Goal: Transaction & Acquisition: Purchase product/service

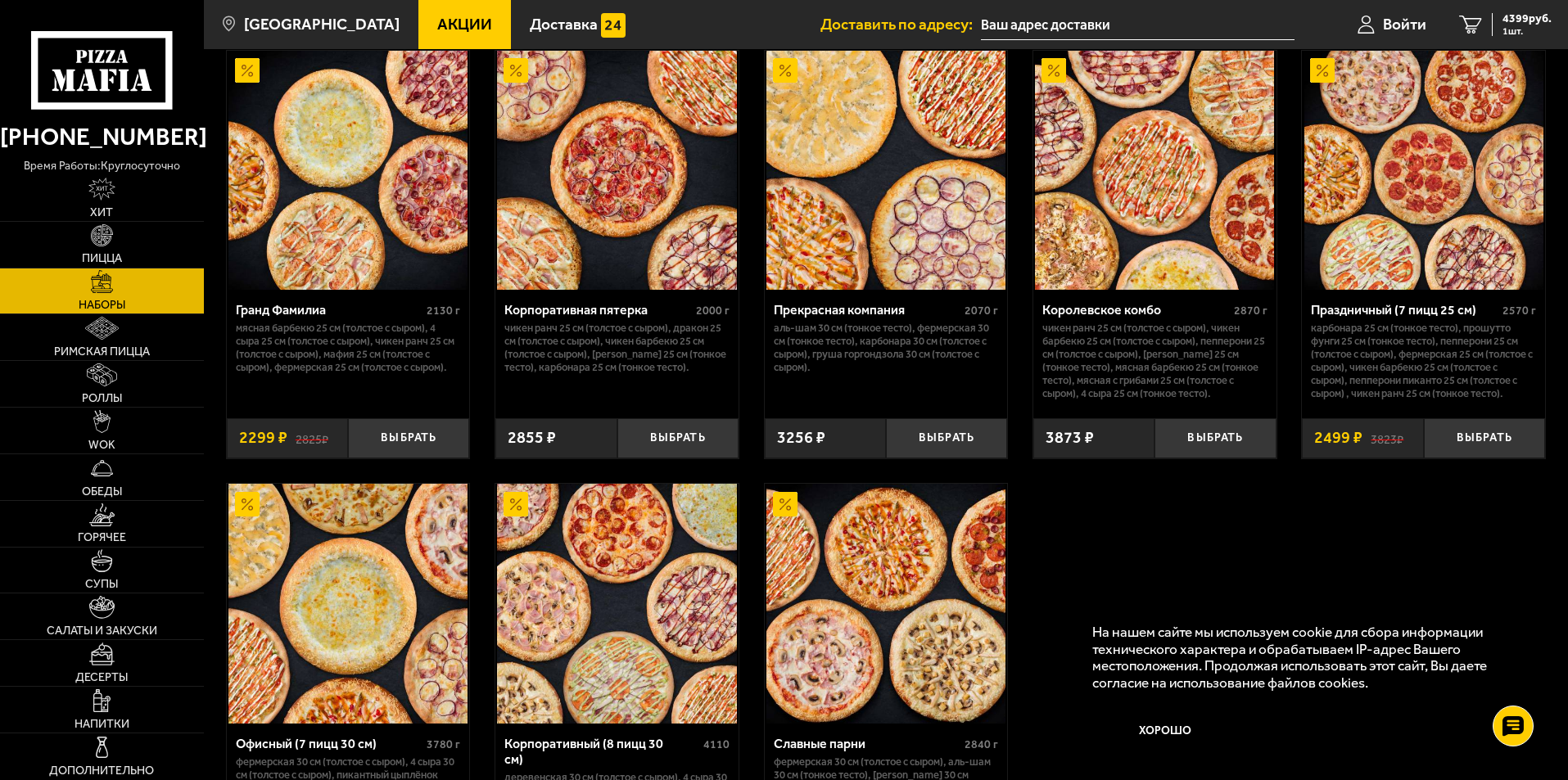
scroll to position [1843, 0]
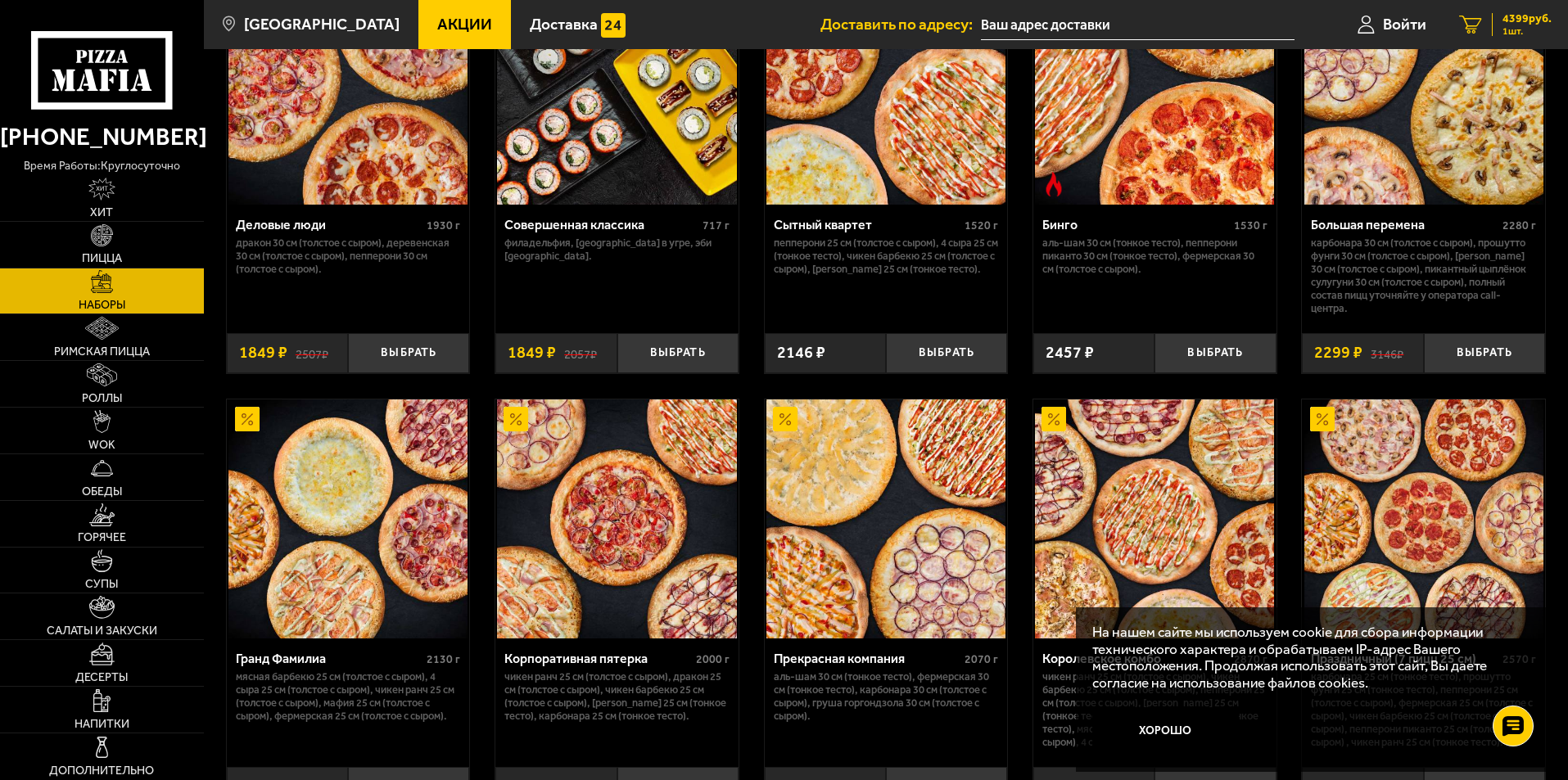
click at [1523, 28] on span "1 шт." at bounding box center [1527, 31] width 49 height 10
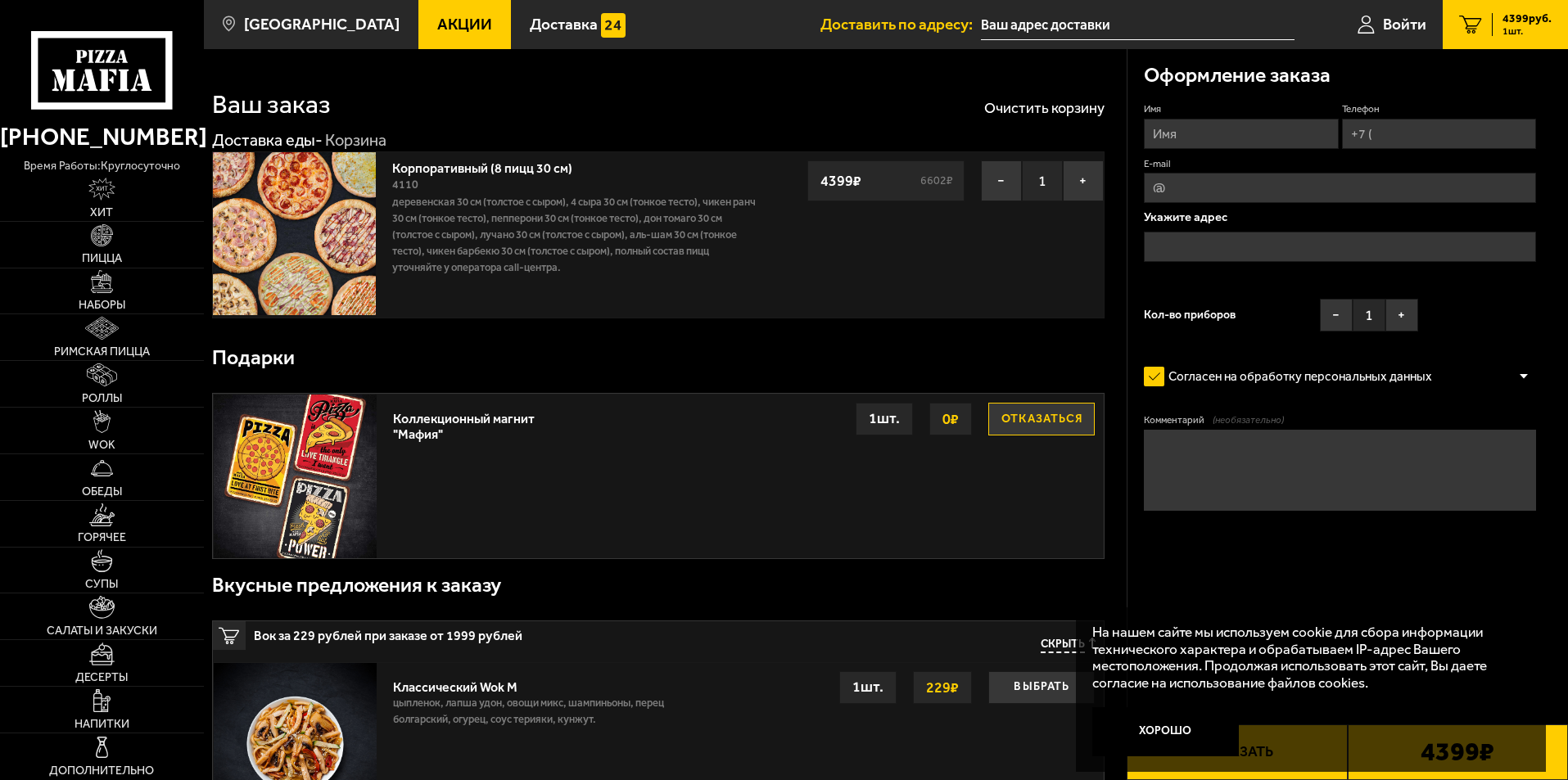
click at [1210, 136] on input "Имя" at bounding box center [1240, 134] width 194 height 30
type input "[PERSON_NAME]"
type input "[PHONE_NUMBER]"
type input "[PERSON_NAME][EMAIL_ADDRESS][DOMAIN_NAME]"
drag, startPoint x: 1356, startPoint y: 196, endPoint x: 1025, endPoint y: 169, distance: 332.1
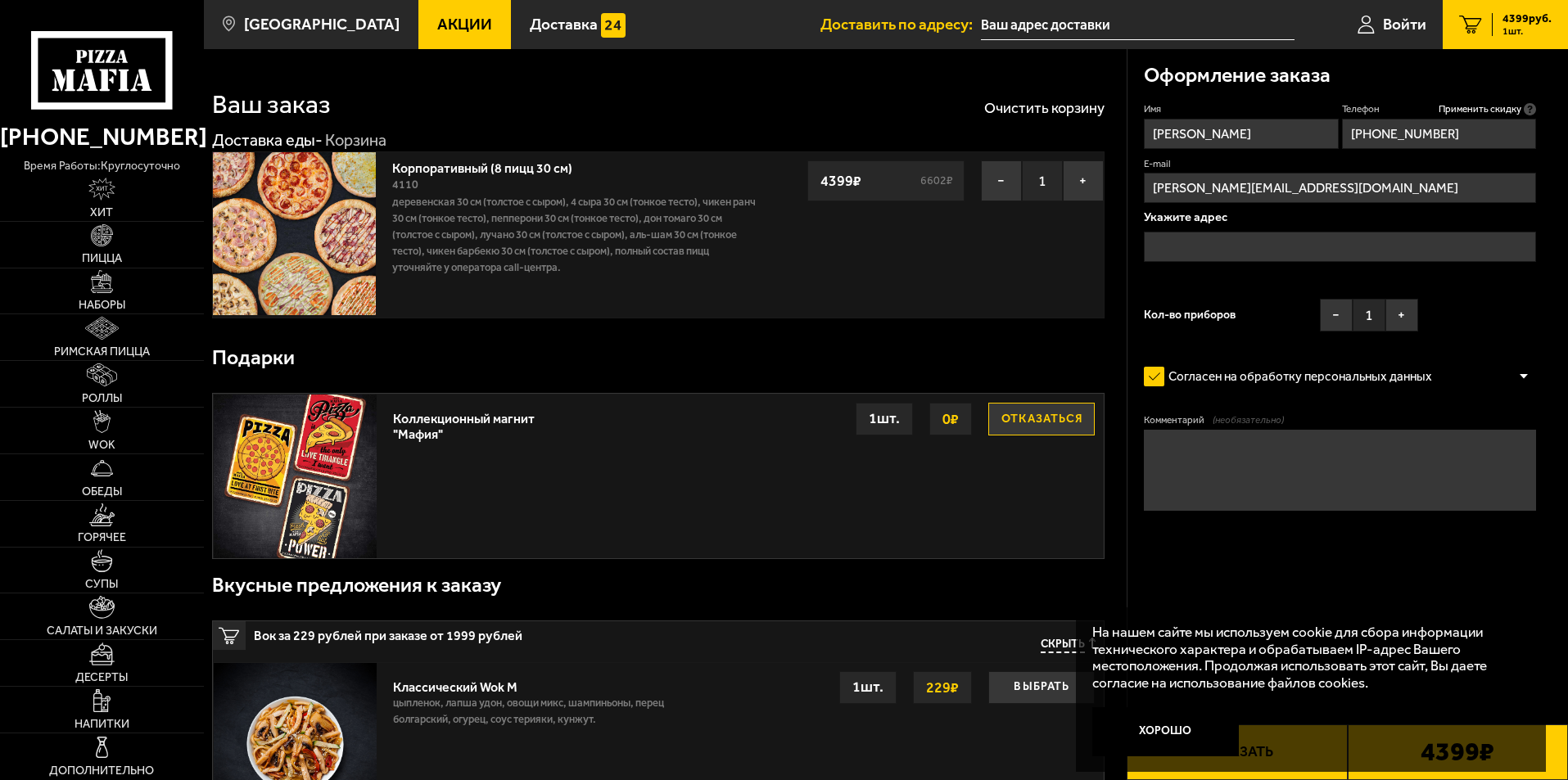
type input "[EMAIL_ADDRESS][DOMAIN_NAME]"
click at [1200, 243] on input "text" at bounding box center [1339, 247] width 392 height 30
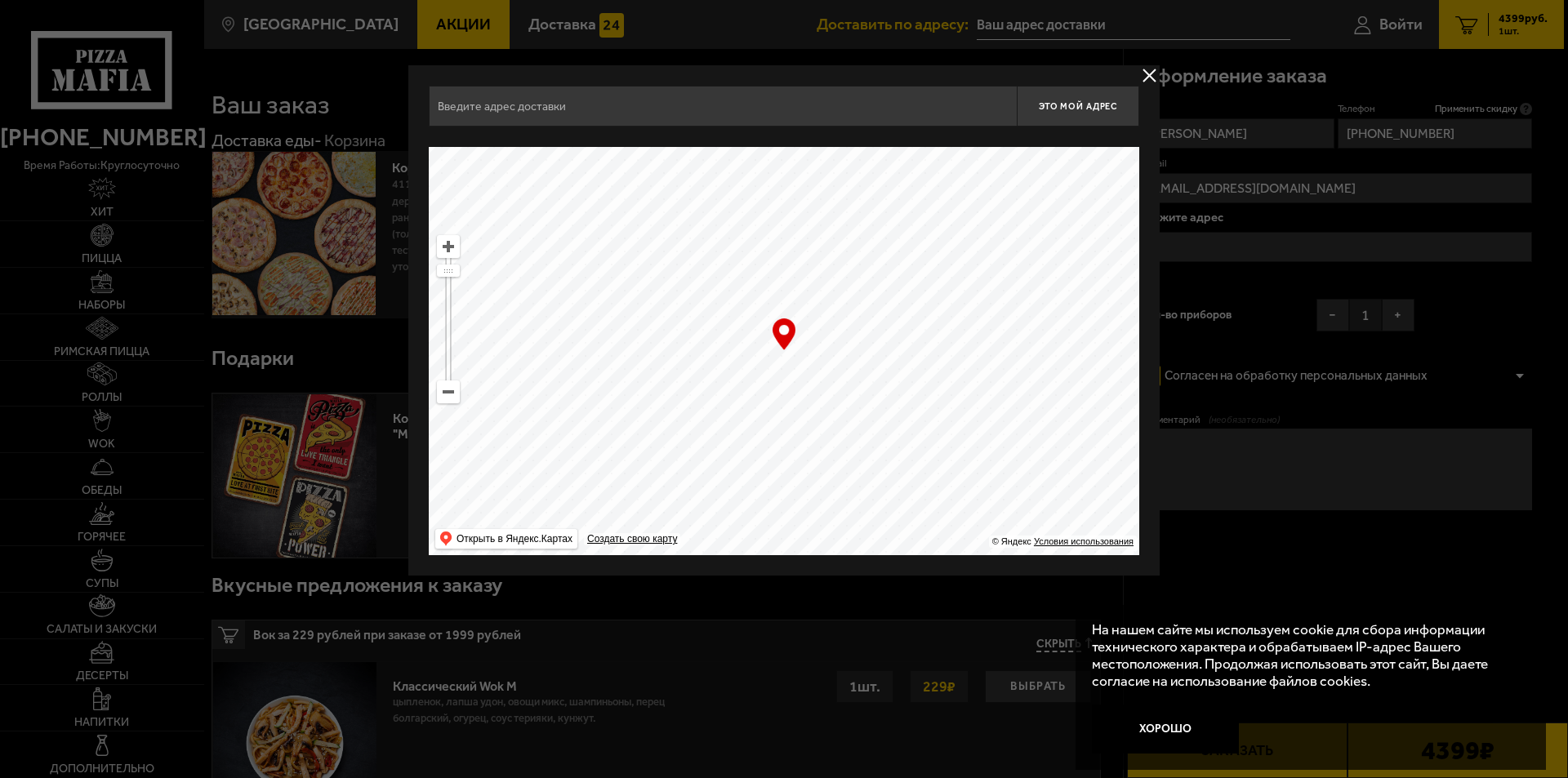
click at [1153, 81] on button "delivery type" at bounding box center [1149, 75] width 20 height 20
